Goal: Transaction & Acquisition: Purchase product/service

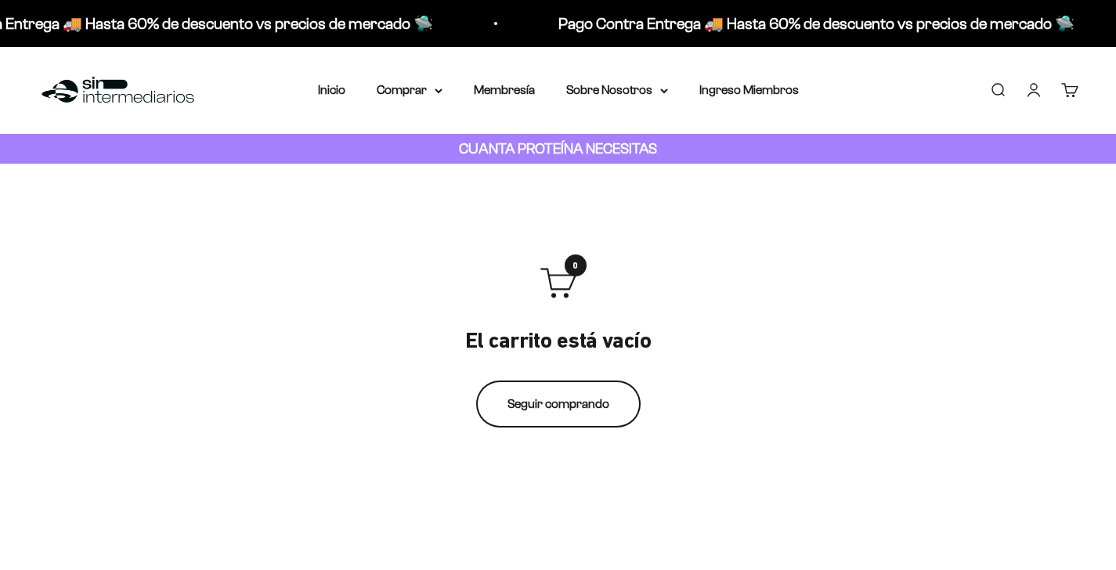
click at [605, 393] on link "Seguir comprando" at bounding box center [558, 404] width 165 height 47
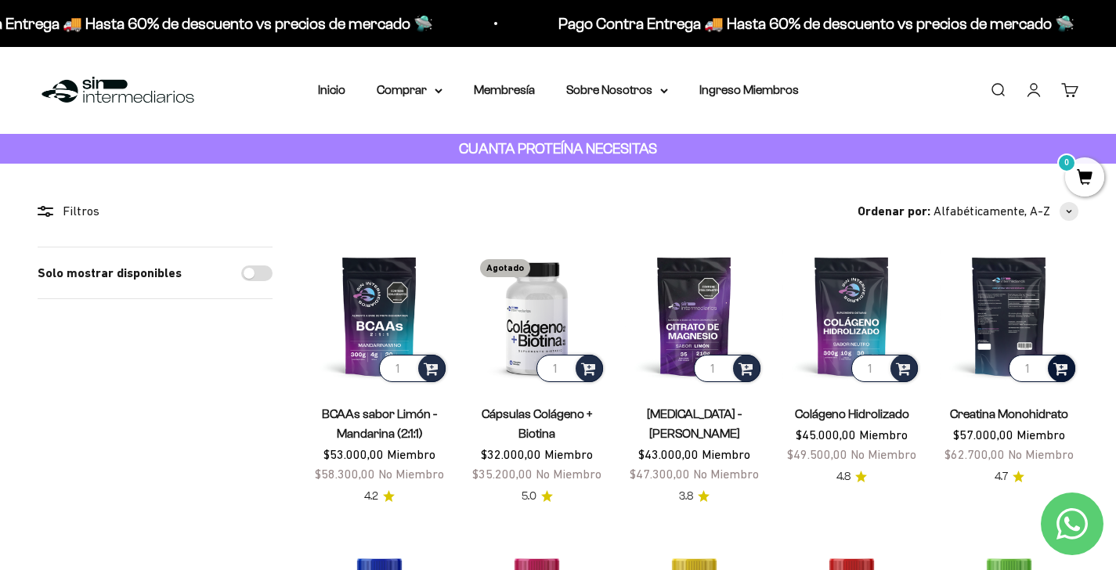
click at [1057, 365] on span at bounding box center [1061, 368] width 15 height 18
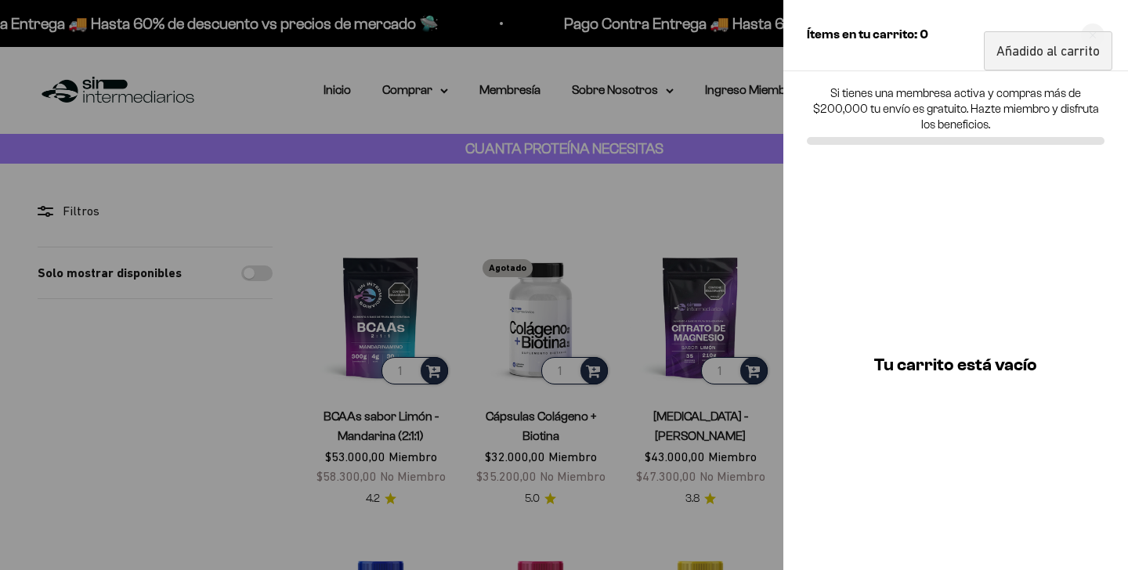
click at [758, 330] on div at bounding box center [564, 285] width 1128 height 570
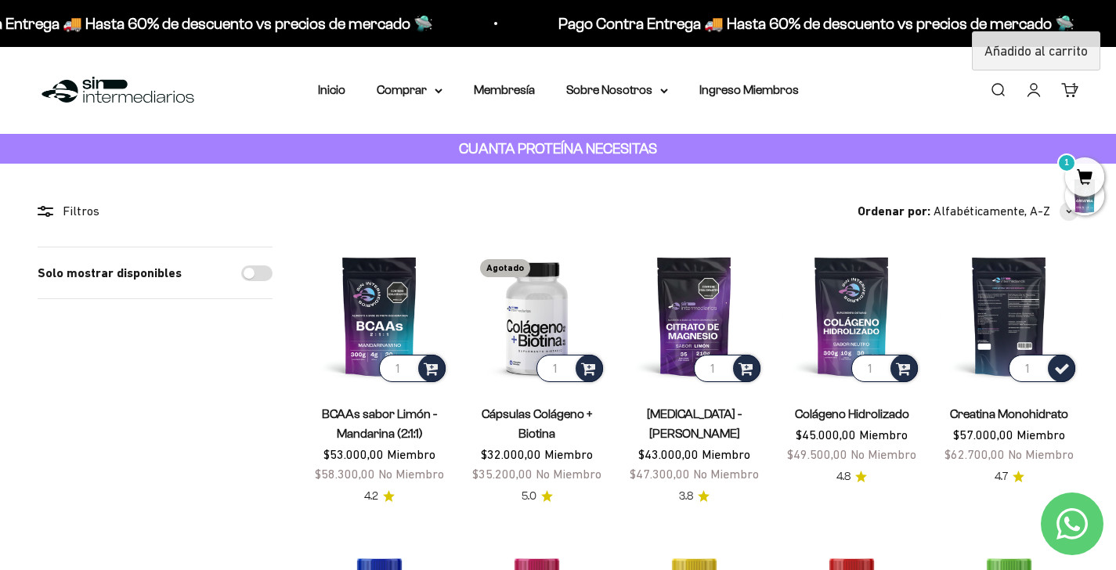
click at [1036, 303] on img at bounding box center [1009, 316] width 139 height 139
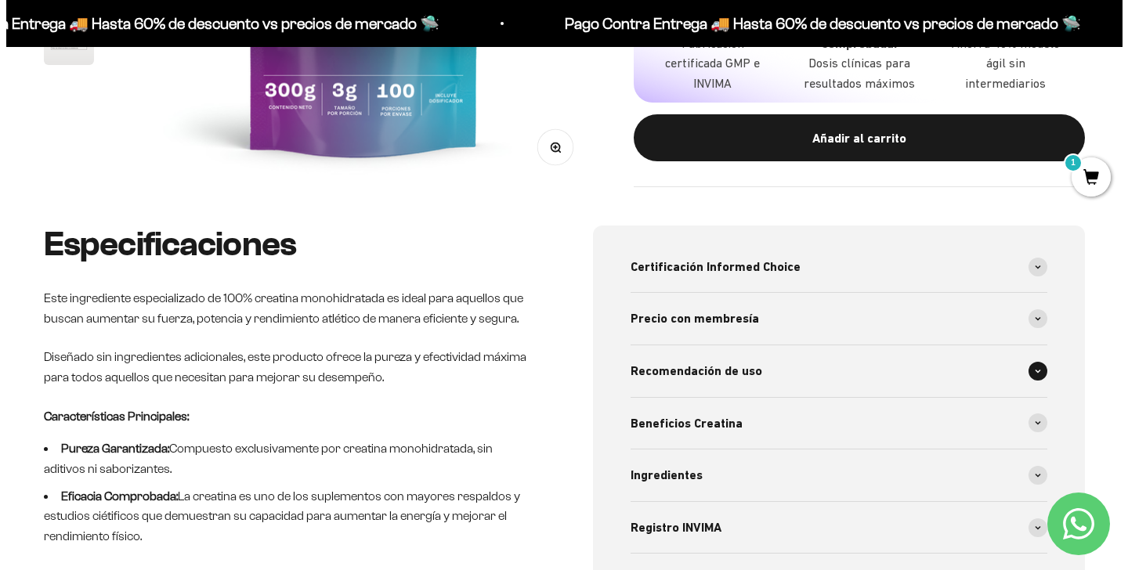
scroll to position [417, 0]
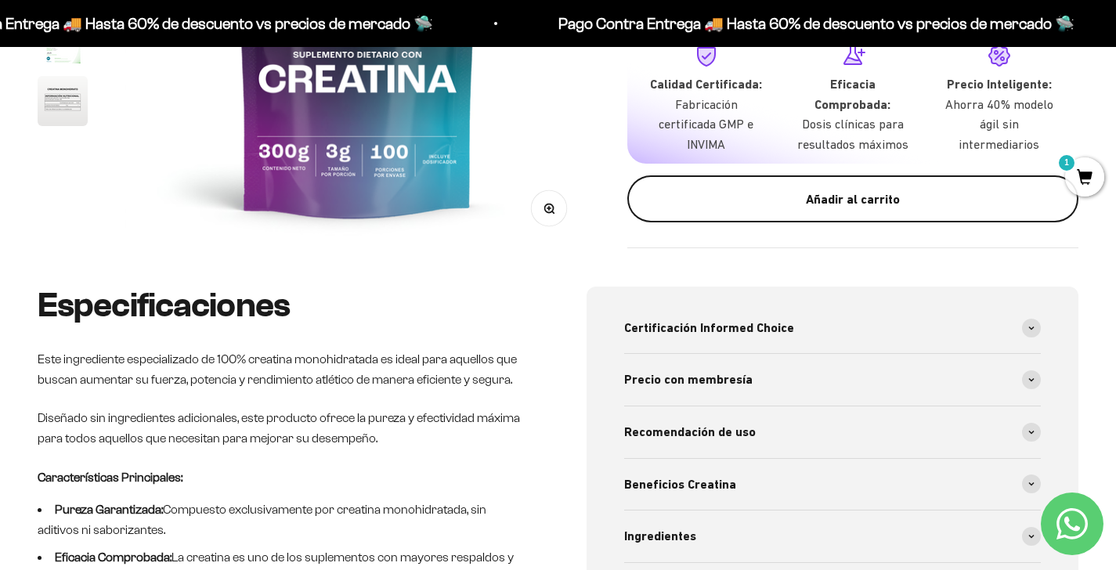
click at [857, 212] on button "Añadir al carrito" at bounding box center [852, 199] width 451 height 47
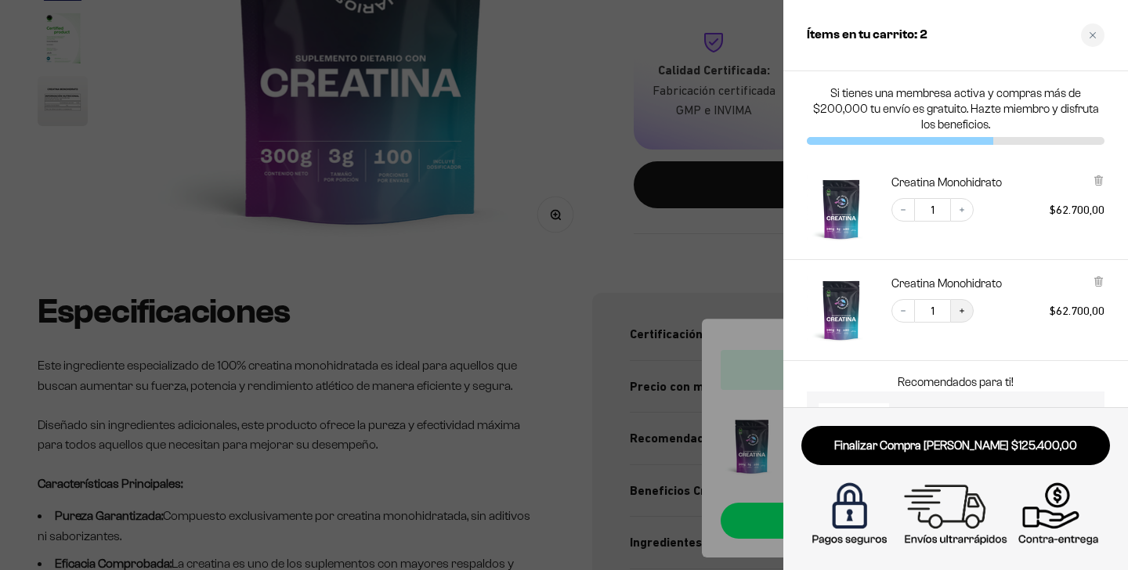
click at [955, 322] on button "Increase quantity" at bounding box center [962, 311] width 24 height 24
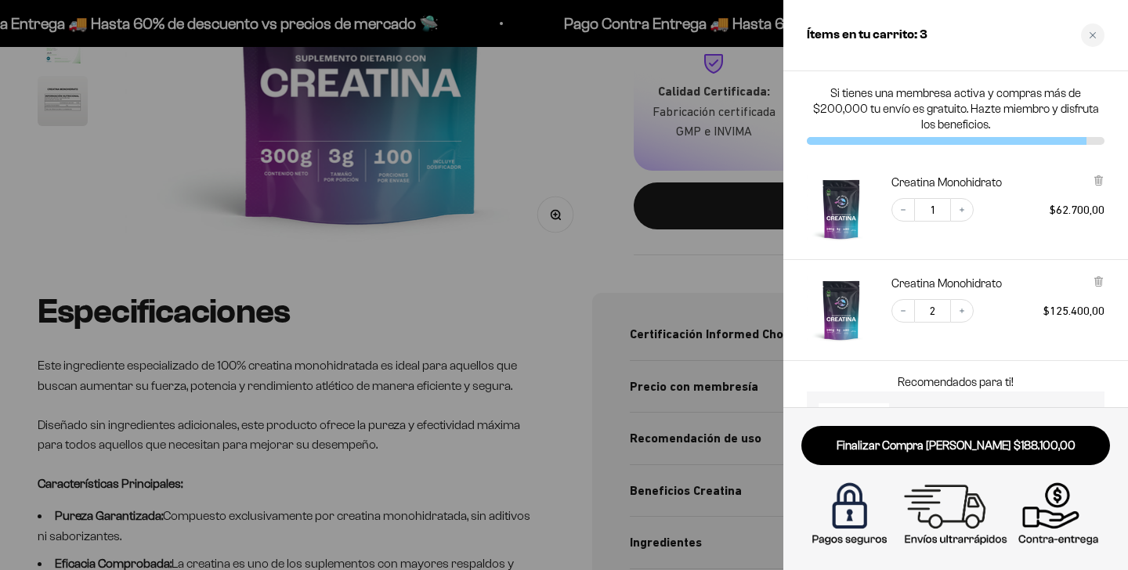
click at [1100, 187] on div at bounding box center [1099, 183] width 12 height 16
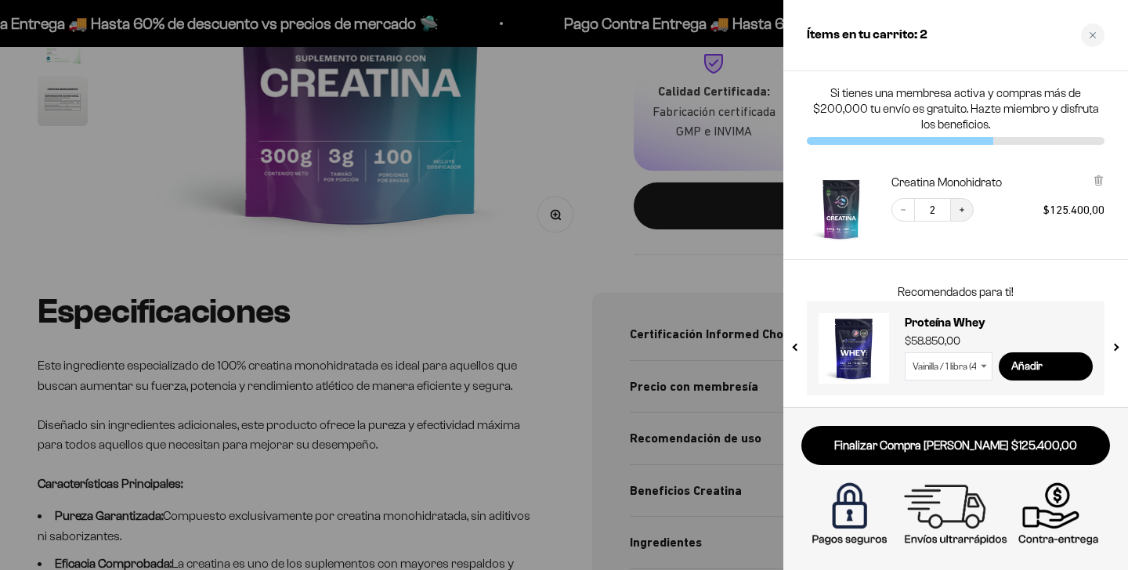
click at [966, 205] on icon "Increase quantity" at bounding box center [961, 209] width 9 height 9
click at [965, 212] on icon "Increase quantity" at bounding box center [961, 209] width 9 height 9
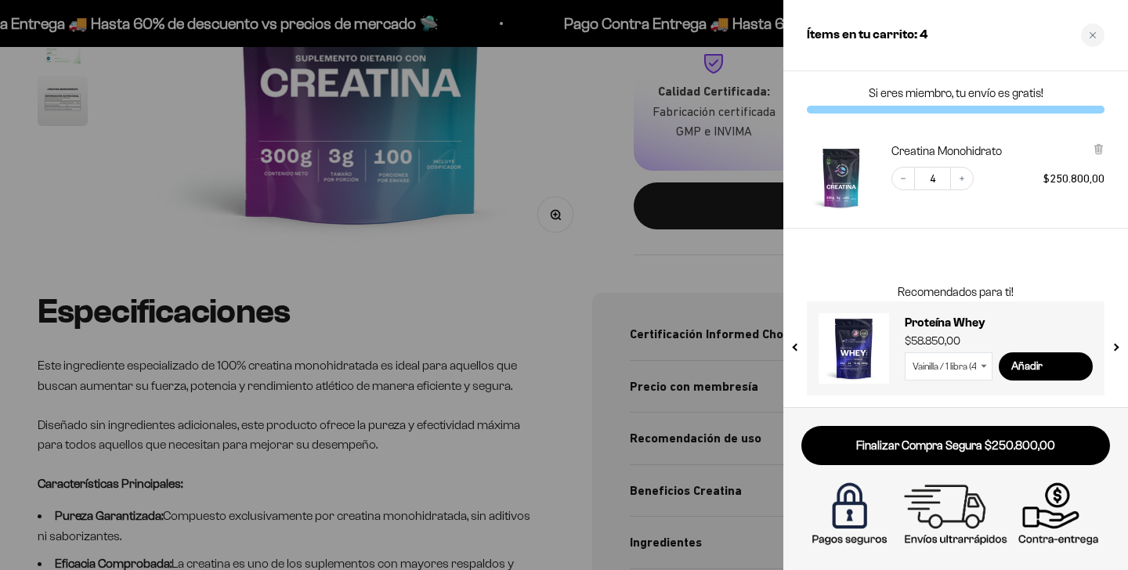
click at [965, 211] on div "Creatina Monohidrato Decrease quantity 4 Increase quantity $250.800,00" at bounding box center [997, 177] width 213 height 69
click at [958, 175] on icon "Increase quantity" at bounding box center [961, 178] width 9 height 9
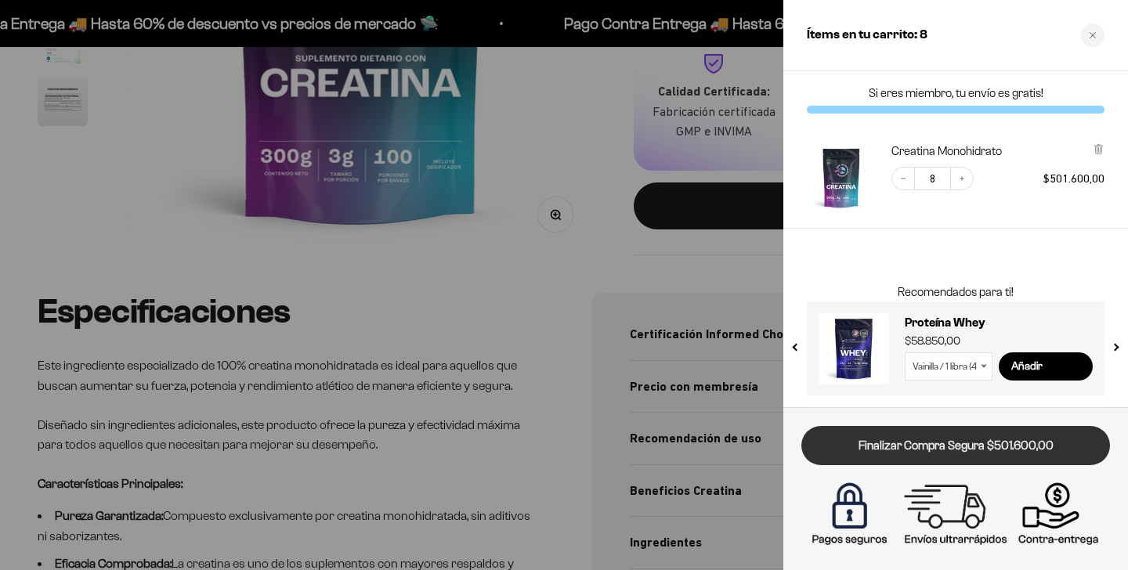
click at [1047, 443] on link "Finalizar Compra Segura $501.600,00" at bounding box center [955, 446] width 309 height 40
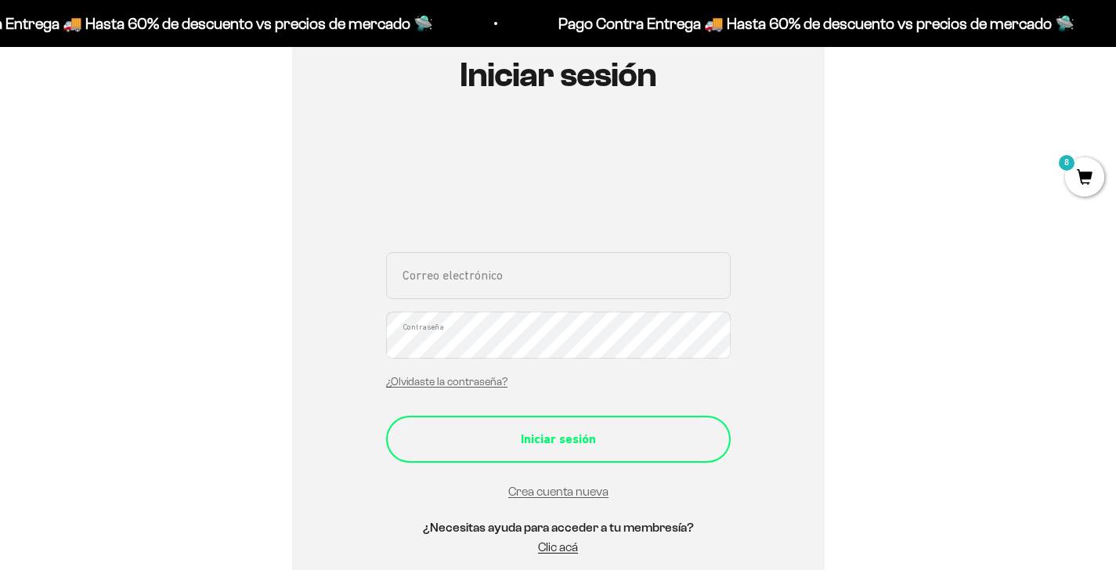
scroll to position [158, 0]
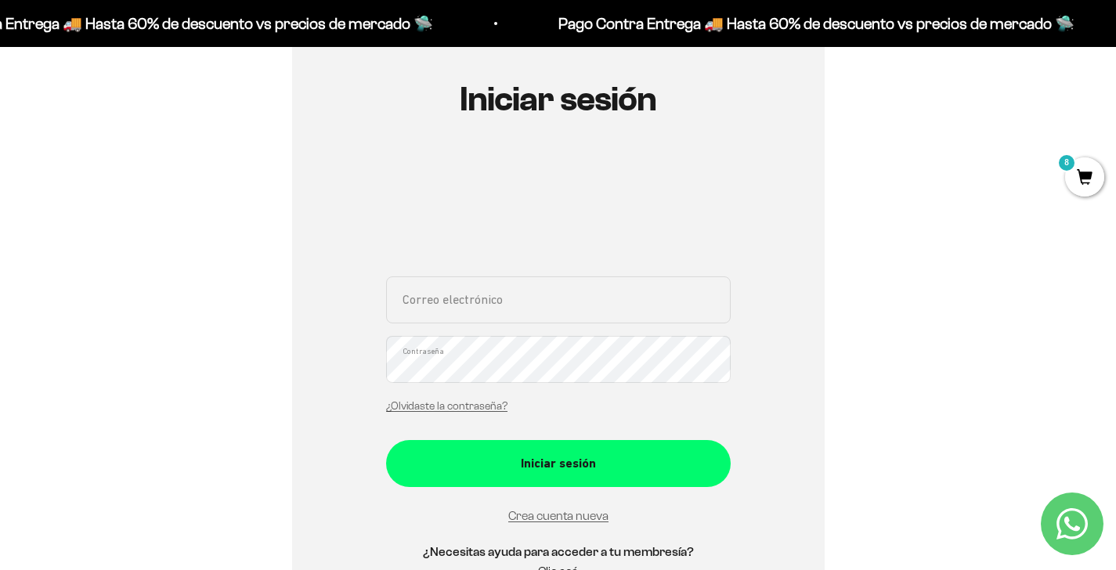
click at [526, 317] on input "Correo electrónico" at bounding box center [558, 300] width 345 height 47
click at [453, 301] on input "Correo electrónico" at bounding box center [558, 300] width 345 height 47
click at [440, 314] on input "Correo electrónico" at bounding box center [558, 300] width 345 height 47
type input "danielmoreno.19@hotmail.com"
click at [386, 440] on button "Iniciar sesión" at bounding box center [558, 463] width 345 height 47
